Goal: Transaction & Acquisition: Purchase product/service

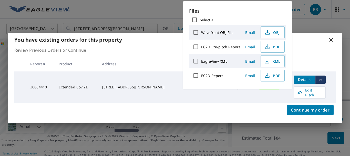
click at [231, 117] on div "Continue my order" at bounding box center [175, 113] width 334 height 21
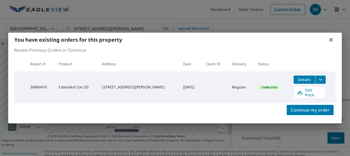
click at [331, 42] on icon at bounding box center [331, 40] width 4 height 4
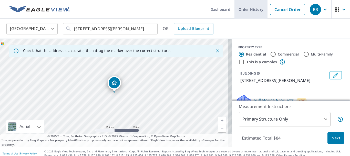
click at [252, 9] on link "Order History" at bounding box center [251, 9] width 33 height 19
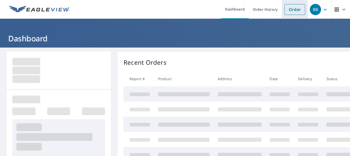
click at [285, 9] on link "Order" at bounding box center [295, 9] width 21 height 11
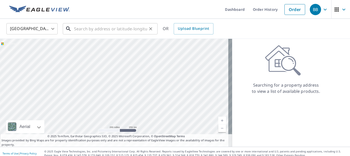
click at [93, 26] on input "text" at bounding box center [110, 29] width 73 height 14
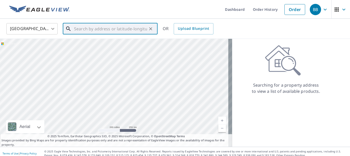
paste input "16033 Mulberrypark Cir, Lithia, FL 33547"
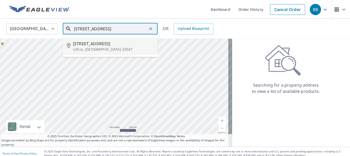
click at [103, 47] on p "Lithia, FL 33547" at bounding box center [113, 49] width 81 height 5
type input "16033 Mulberrypark Cir Lithia, FL 33547"
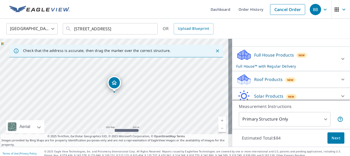
scroll to position [47, 0]
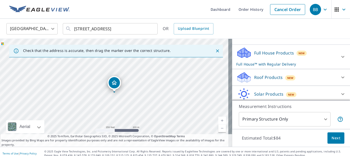
click at [340, 78] on icon at bounding box center [343, 77] width 6 height 6
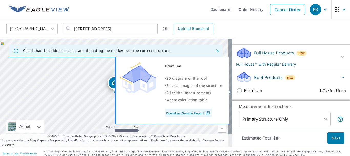
click at [279, 91] on label "Premium $21.75 - $69.5" at bounding box center [295, 90] width 102 height 6
click at [244, 91] on input "Premium $21.75 - $69.5" at bounding box center [240, 90] width 8 height 6
checkbox input "true"
checkbox input "false"
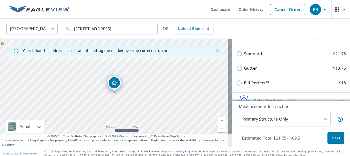
scroll to position [135, 0]
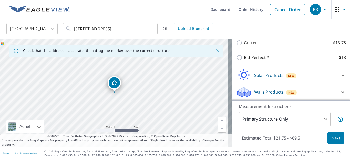
click at [323, 116] on body "BB BB Dashboard Order History Cancel Order BB United States US ​ 16033 Mulberry…" at bounding box center [175, 78] width 350 height 156
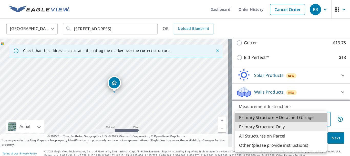
click at [295, 118] on li "Primary Structure + Detached Garage" at bounding box center [281, 117] width 92 height 9
type input "1"
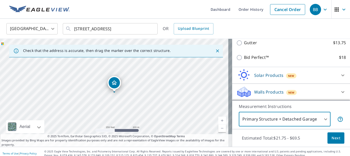
click at [332, 137] on span "Next" at bounding box center [336, 138] width 9 height 6
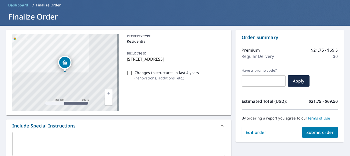
scroll to position [26, 0]
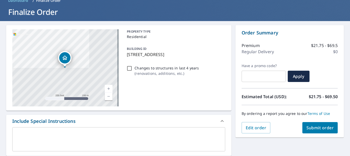
click at [127, 69] on input "Changes to structures in last 4 years ( renovations, additions, etc. )" at bounding box center [129, 68] width 6 height 6
checkbox input "true"
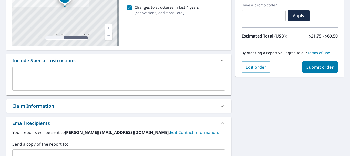
scroll to position [129, 0]
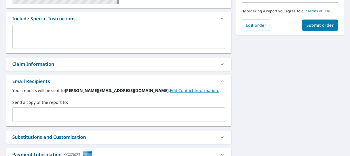
click at [163, 118] on input "text" at bounding box center [115, 114] width 201 height 10
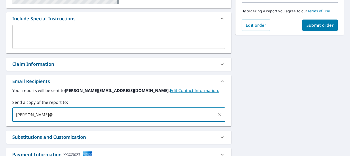
type input "eric@s"
checkbox input "true"
type input "eric@shingle-mas"
checkbox input "true"
type input "eric@shingle-masters.com"
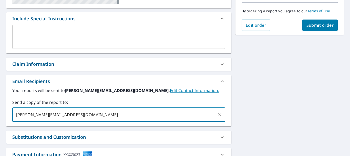
click at [316, 23] on span "Submit order" at bounding box center [320, 25] width 27 height 6
checkbox input "true"
